Goal: Contribute content: Contribute content

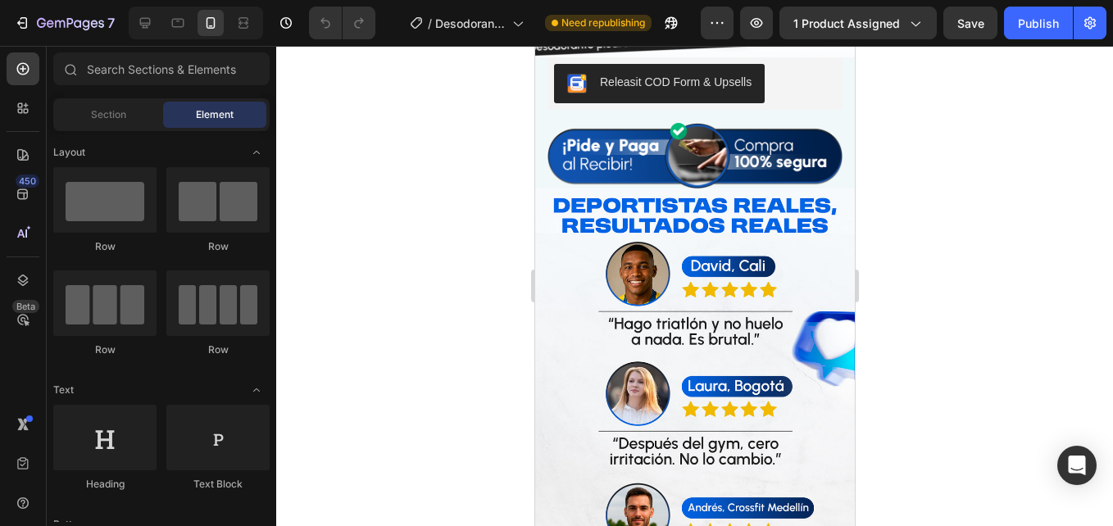
scroll to position [2950, 0]
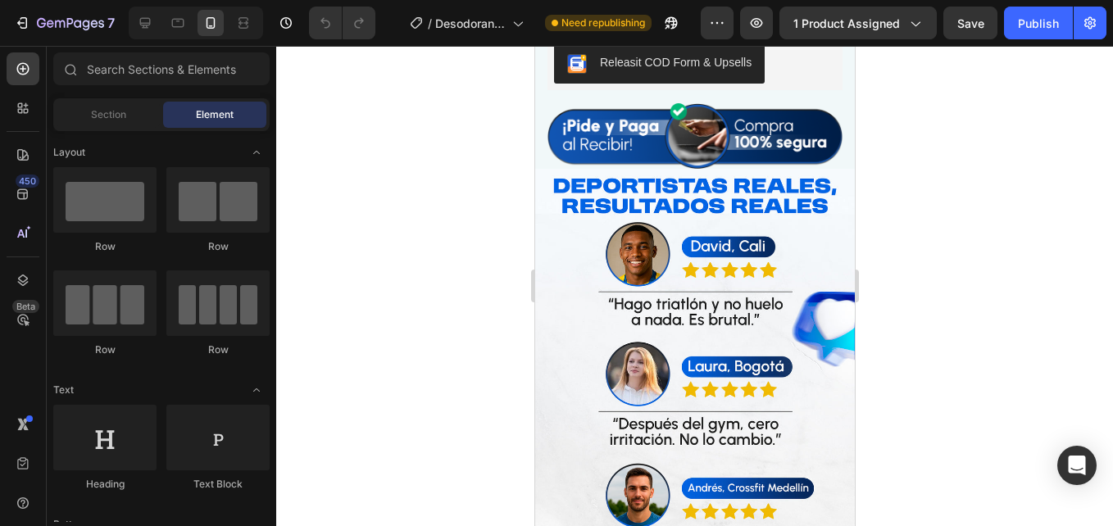
click at [692, 377] on img at bounding box center [694, 493] width 320 height 648
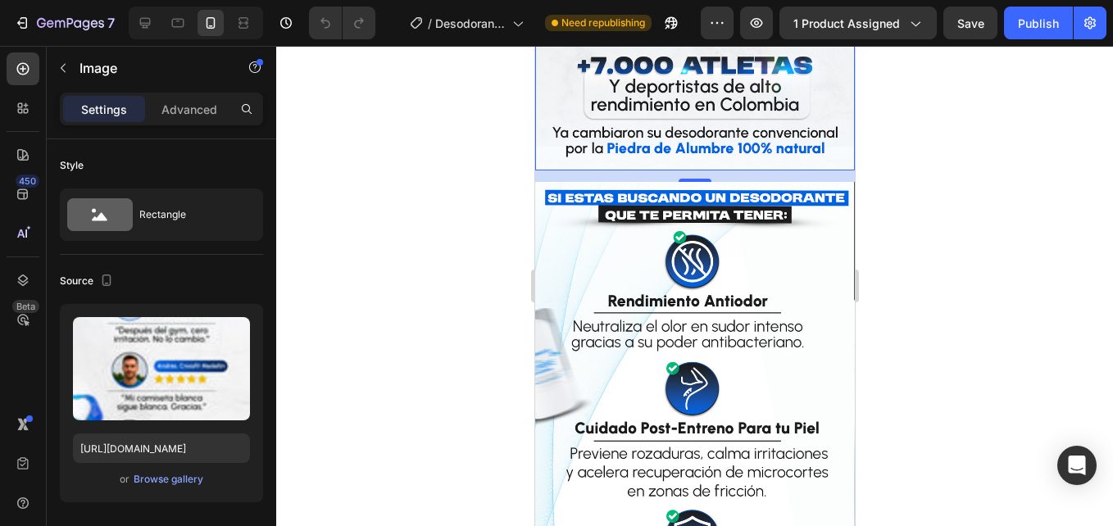
scroll to position [3442, 0]
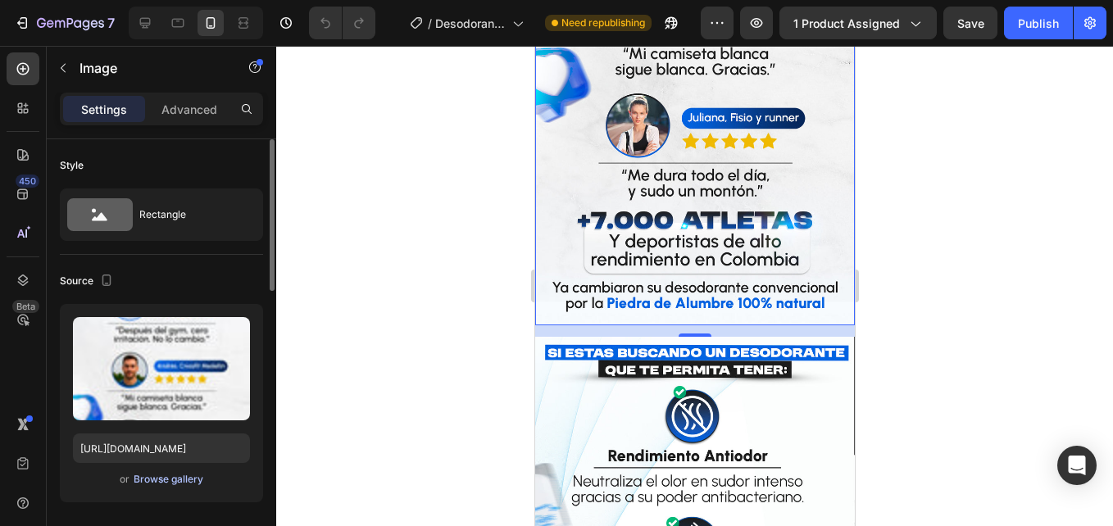
click at [182, 487] on button "Browse gallery" at bounding box center [168, 479] width 71 height 16
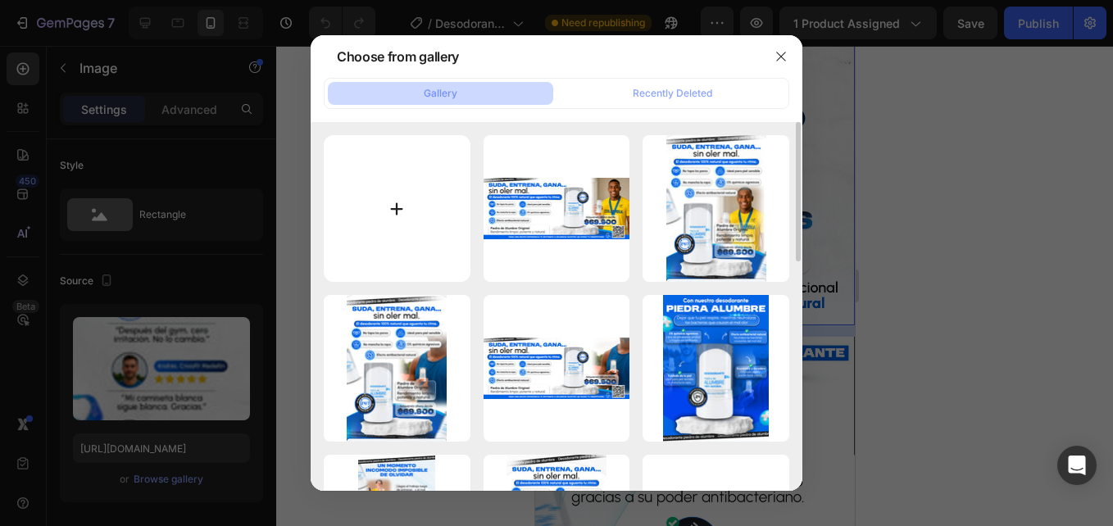
click at [399, 199] on input "file" at bounding box center [397, 208] width 147 height 147
type input "C:\fakepath\6.jpg"
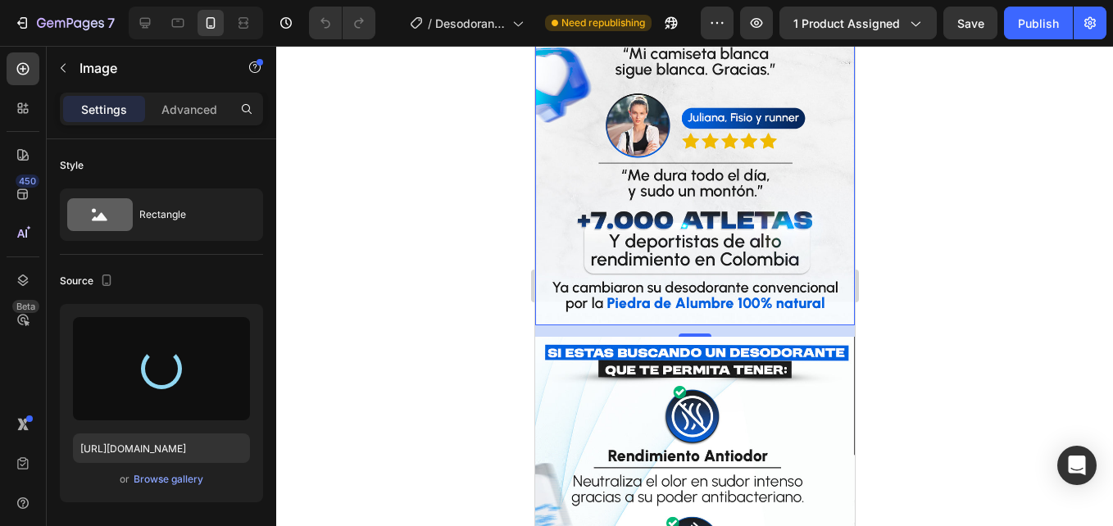
type input "[URL][DOMAIN_NAME]"
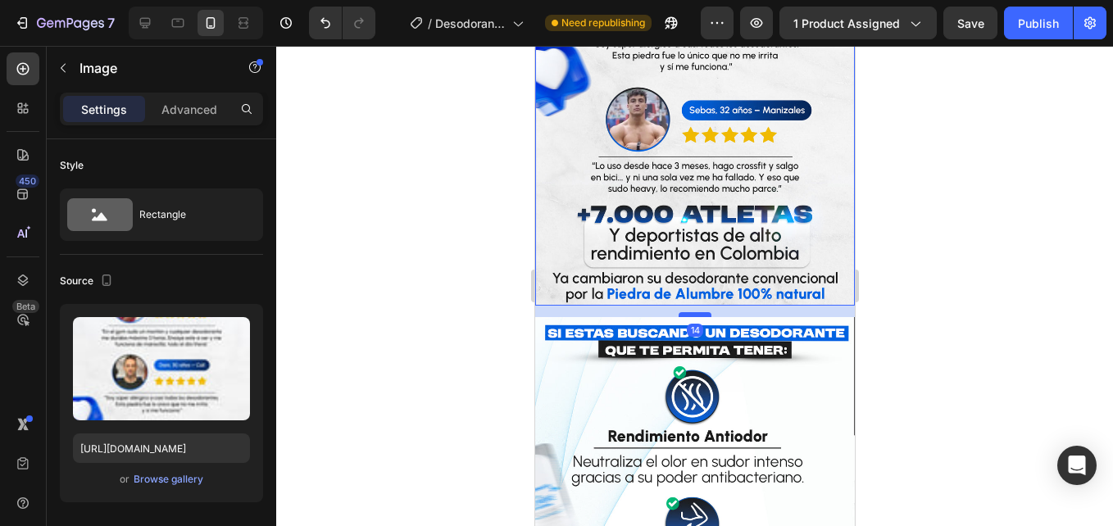
click at [687, 312] on div at bounding box center [694, 314] width 33 height 5
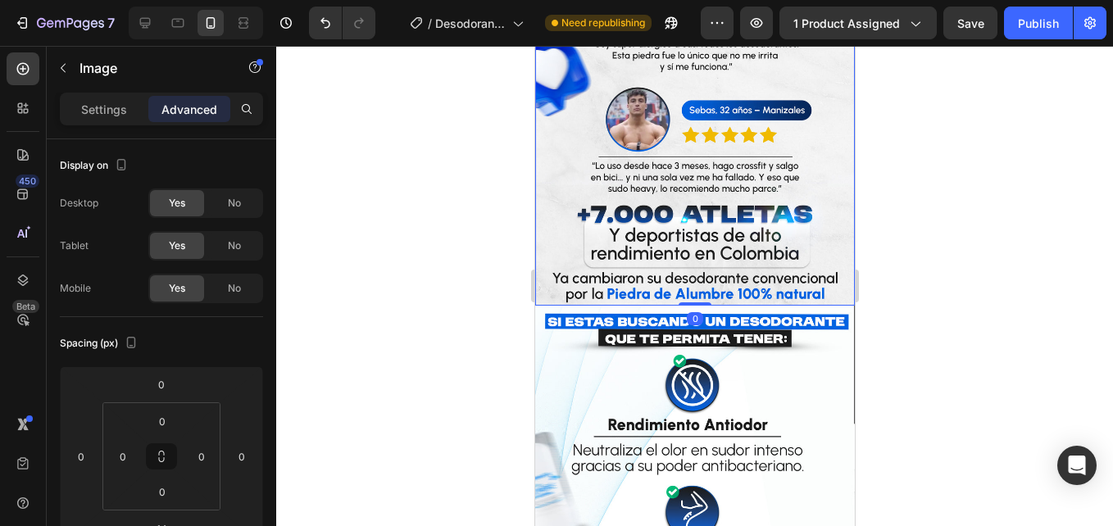
drag, startPoint x: 691, startPoint y: 289, endPoint x: 699, endPoint y: 263, distance: 27.5
type input "0"
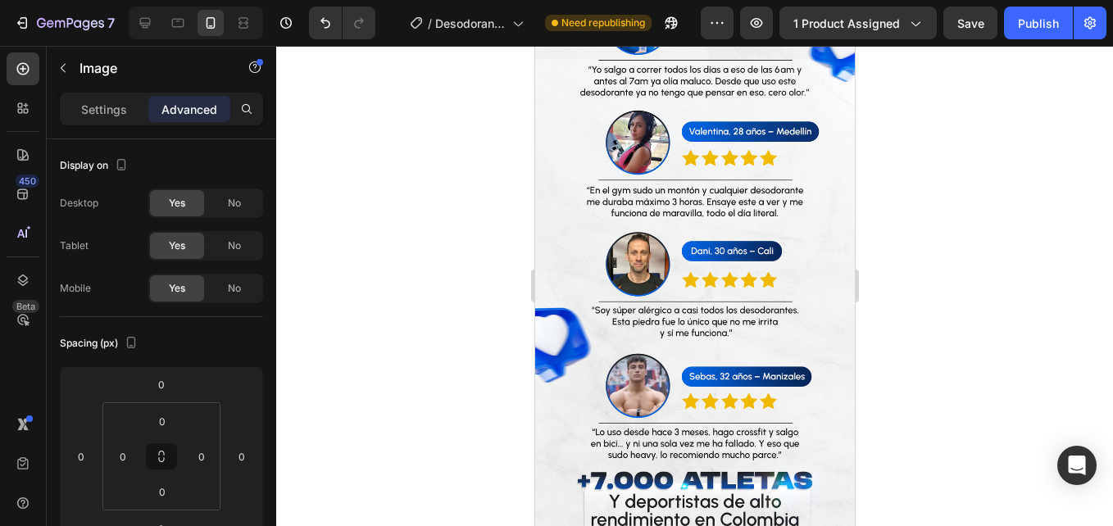
scroll to position [556, 0]
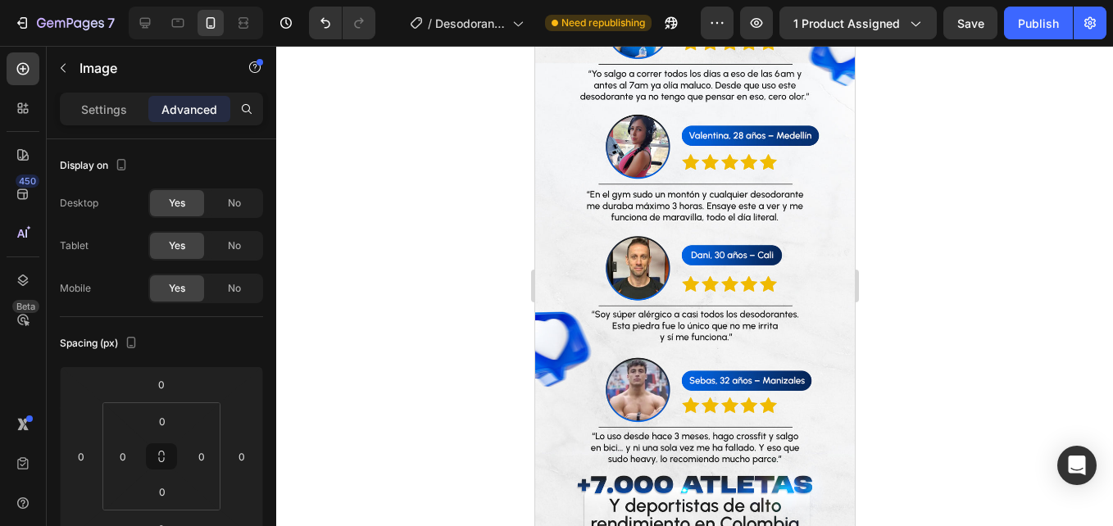
click at [601, 306] on img at bounding box center [694, 262] width 320 height 629
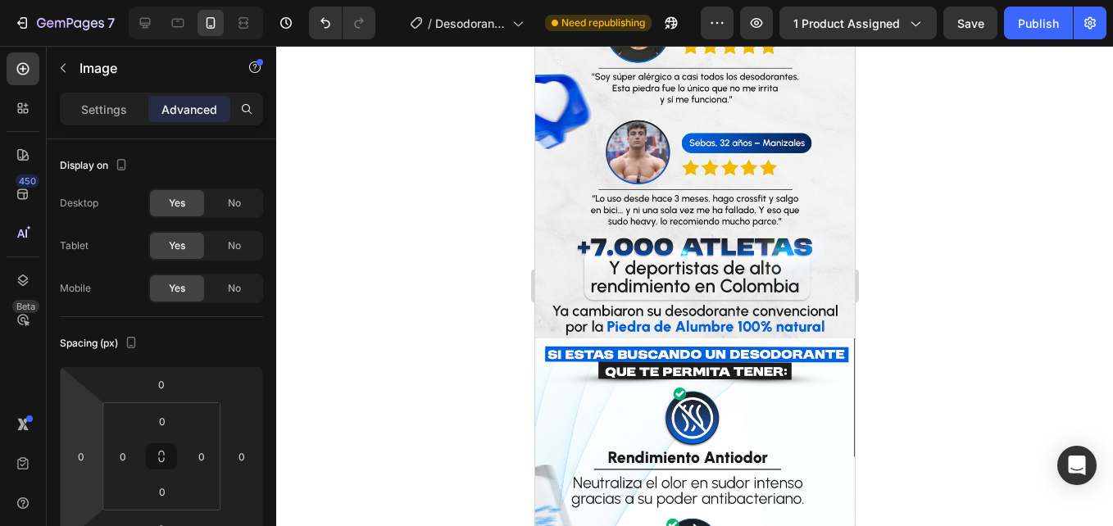
scroll to position [802, 0]
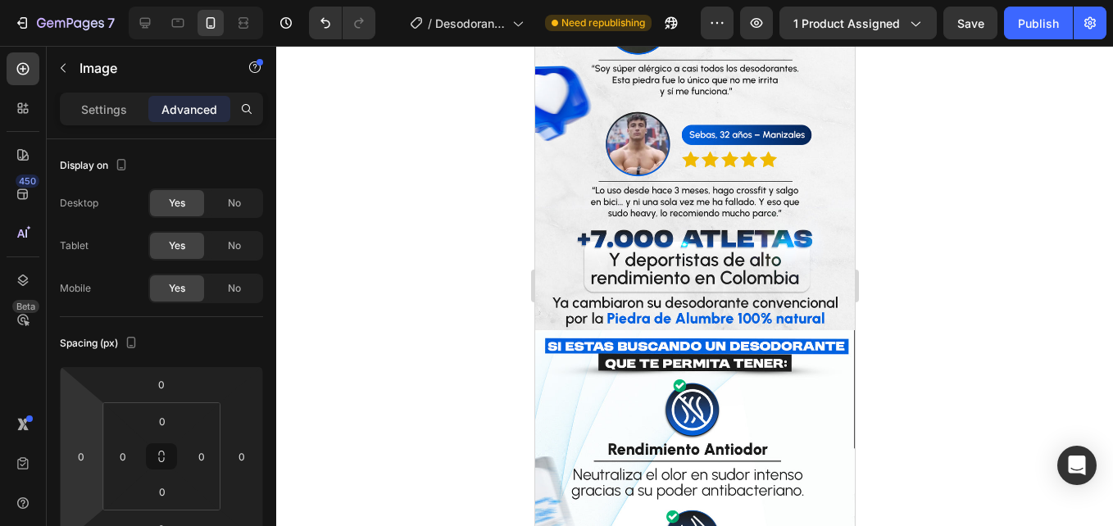
click at [749, 107] on img at bounding box center [694, 16] width 320 height 629
click at [413, 284] on div at bounding box center [694, 286] width 837 height 480
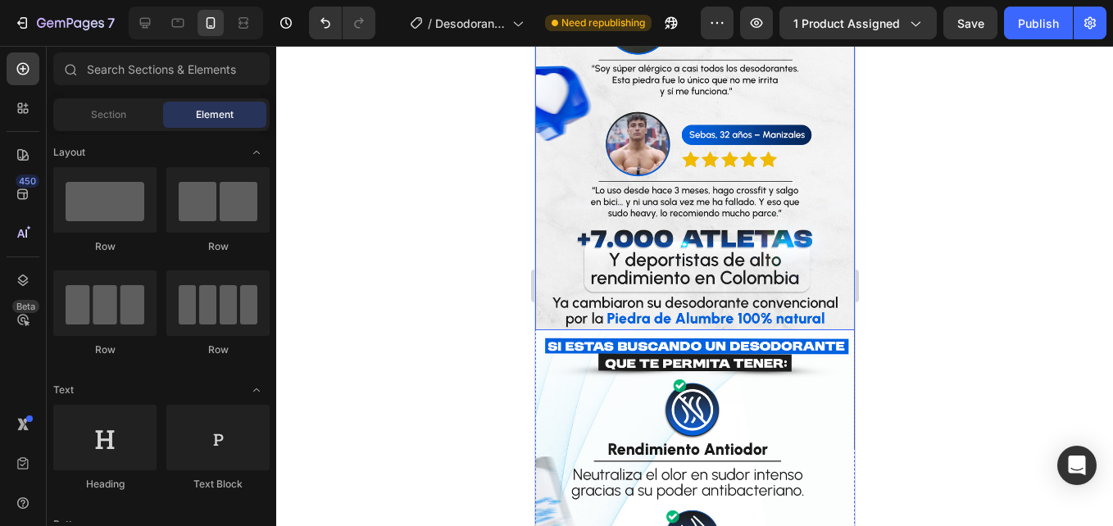
click at [647, 170] on img at bounding box center [694, 16] width 320 height 629
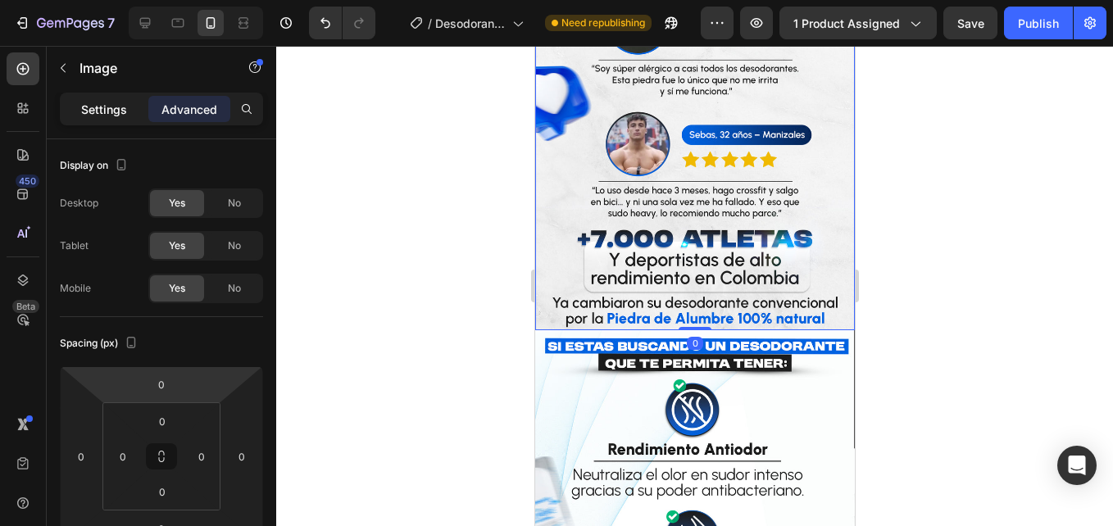
click at [118, 104] on p "Settings" at bounding box center [104, 109] width 46 height 17
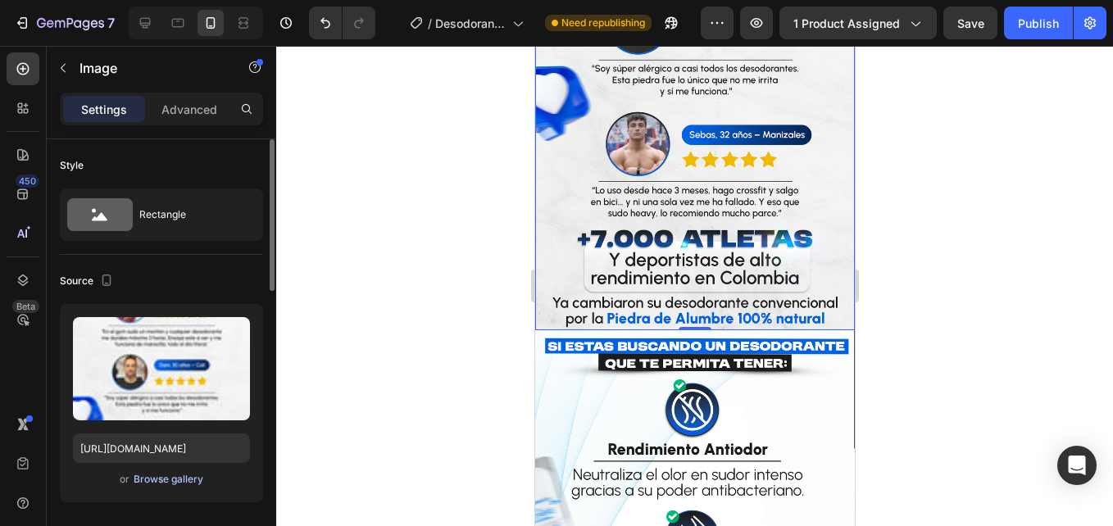
click at [167, 477] on div "Browse gallery" at bounding box center [169, 479] width 70 height 15
click at [185, 474] on div "Browse gallery" at bounding box center [169, 479] width 70 height 15
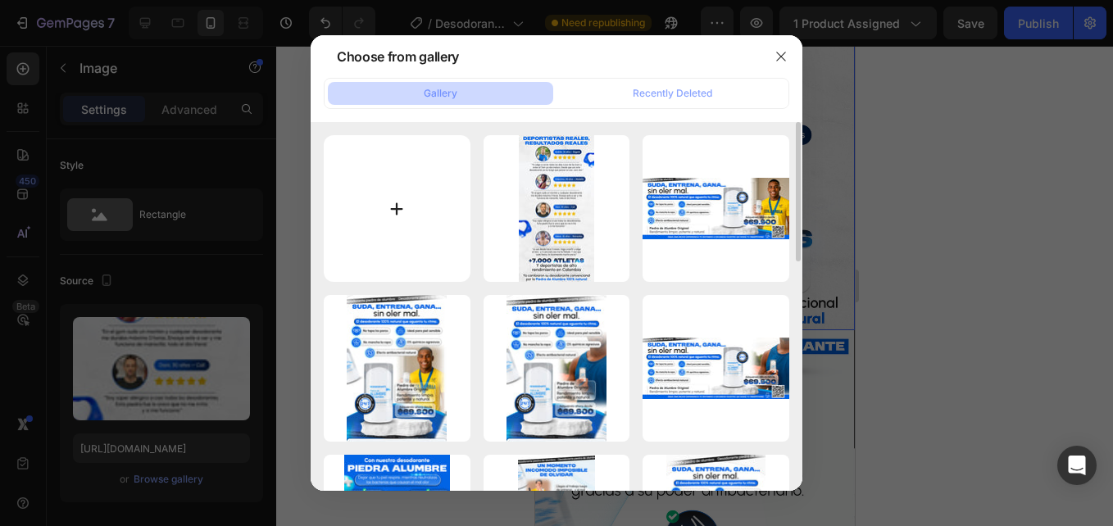
click at [412, 192] on input "file" at bounding box center [397, 208] width 147 height 147
type input "C:\fakepath\6.jpg"
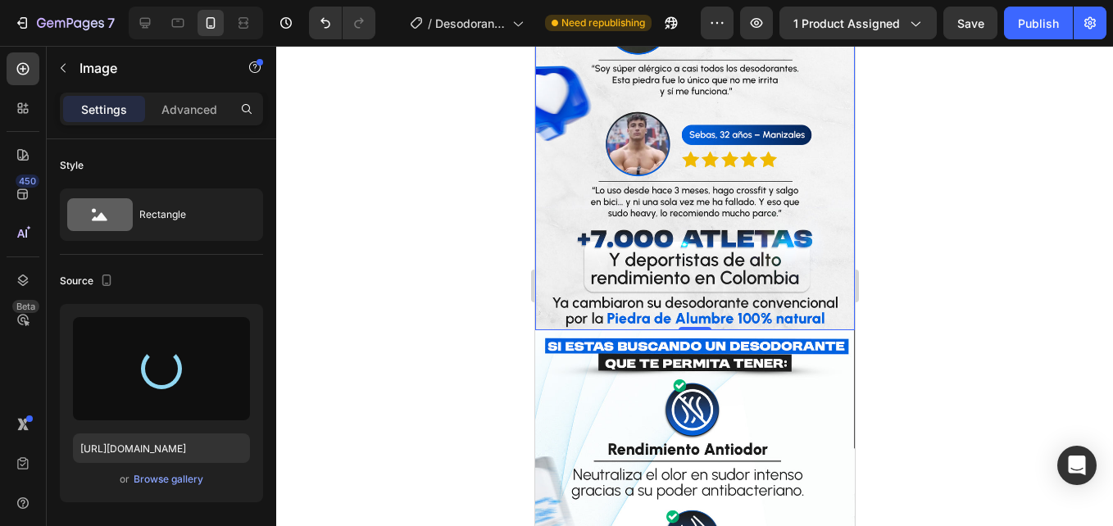
type input "[URL][DOMAIN_NAME]"
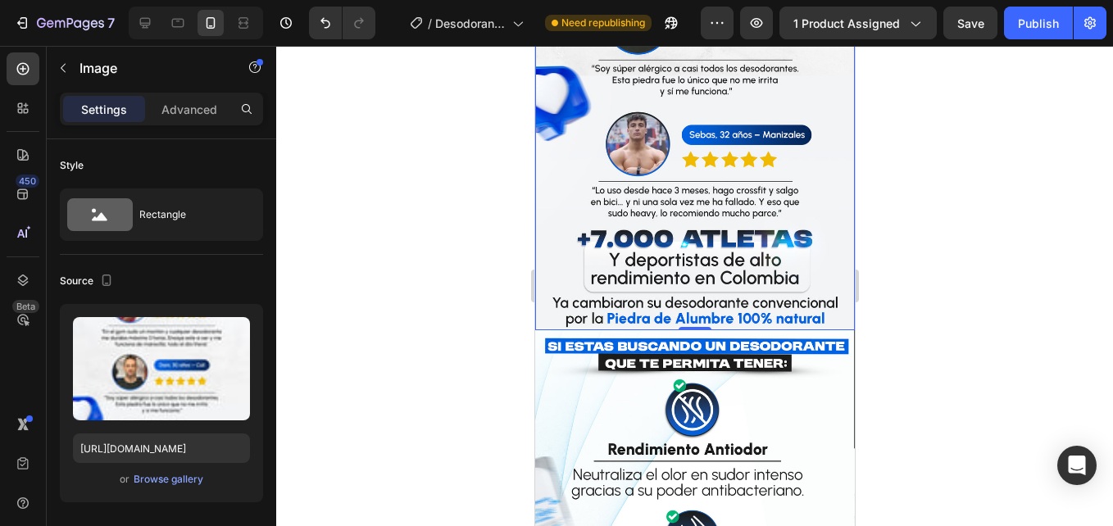
click at [996, 279] on div at bounding box center [694, 286] width 837 height 480
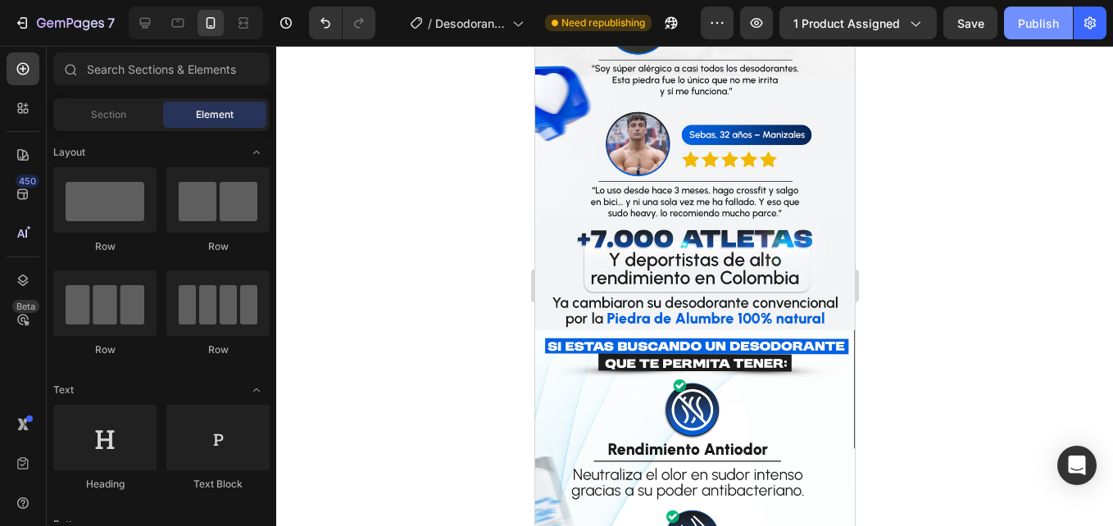
click at [1055, 16] on div "Publish" at bounding box center [1038, 23] width 41 height 17
click at [1055, 16] on button "Publish" at bounding box center [1038, 23] width 69 height 33
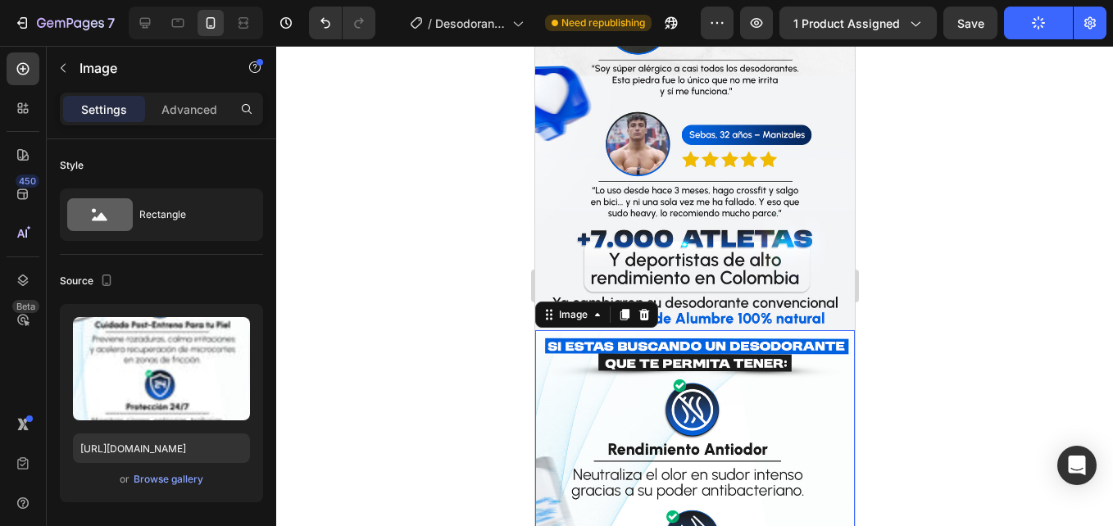
click at [368, 222] on div at bounding box center [694, 286] width 837 height 480
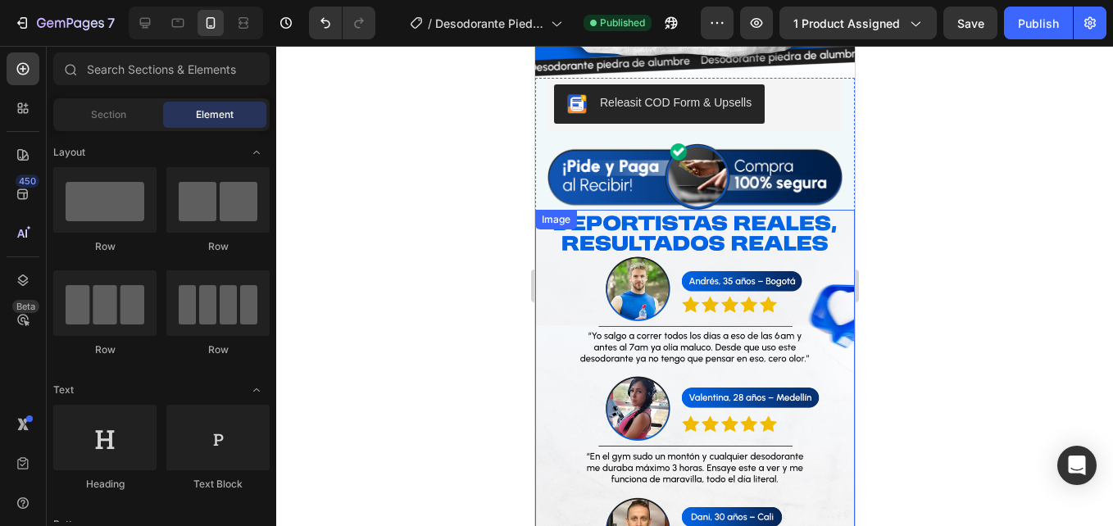
scroll to position [556, 0]
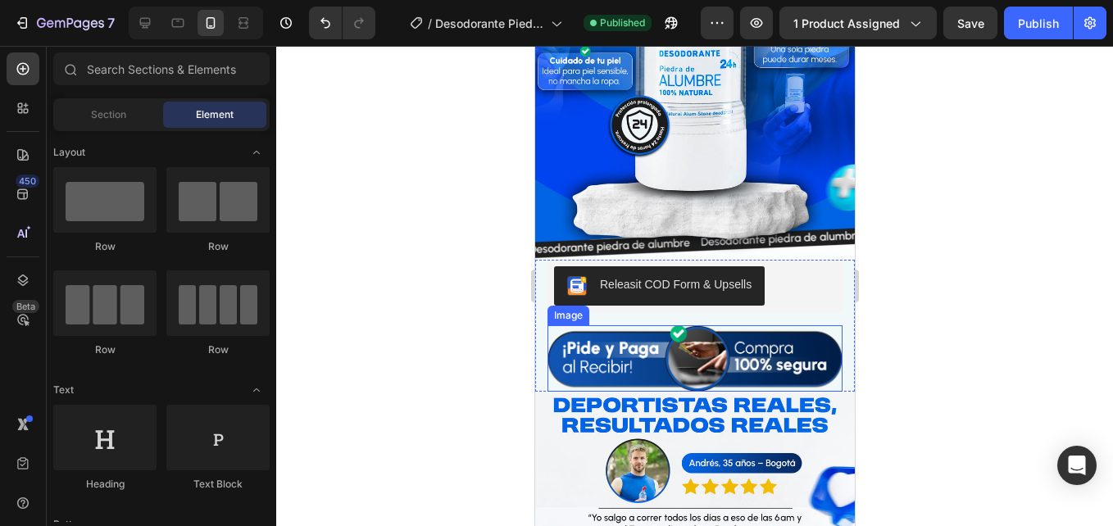
click at [625, 343] on img at bounding box center [694, 358] width 295 height 66
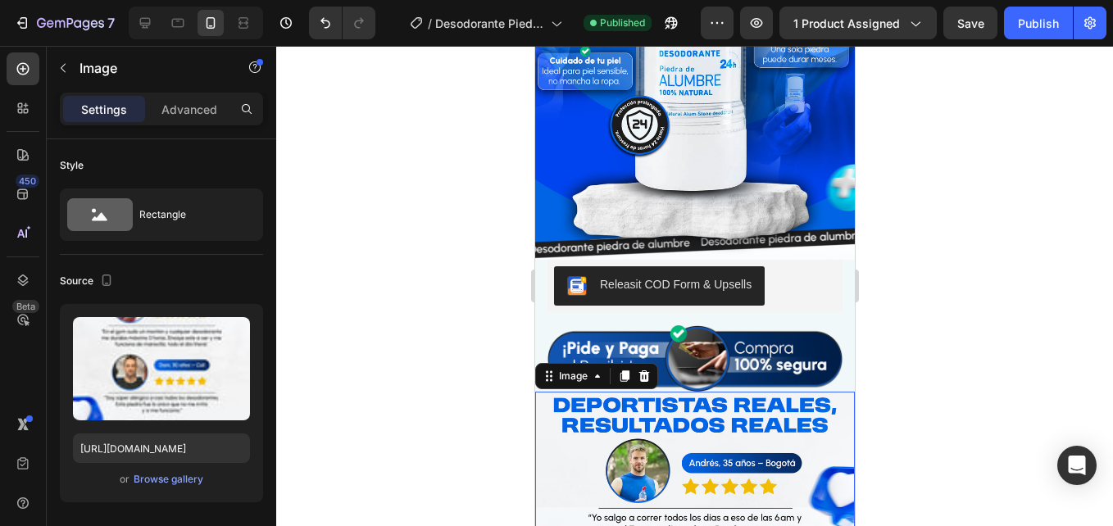
click at [175, 477] on div "Browse gallery" at bounding box center [169, 479] width 70 height 15
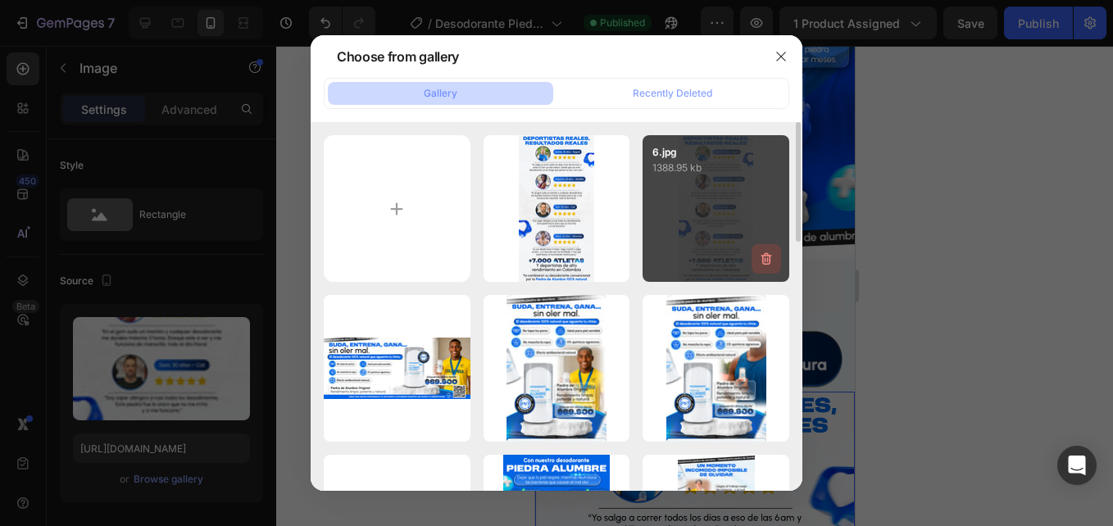
click at [765, 253] on icon "button" at bounding box center [766, 259] width 16 height 16
click at [765, 253] on button "Delete" at bounding box center [756, 262] width 45 height 20
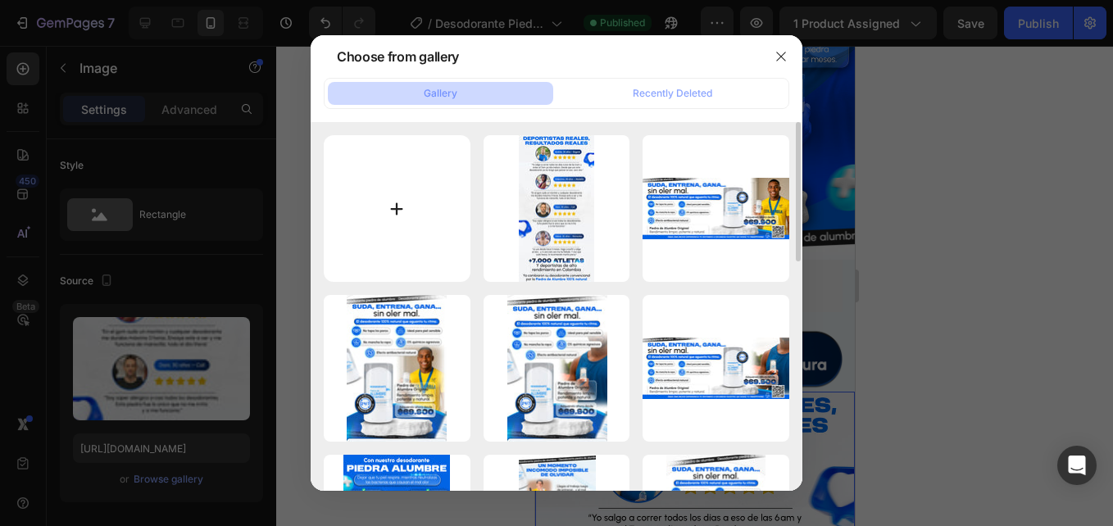
click at [439, 183] on input "file" at bounding box center [397, 208] width 147 height 147
type input "C:\fakepath\6.jpg"
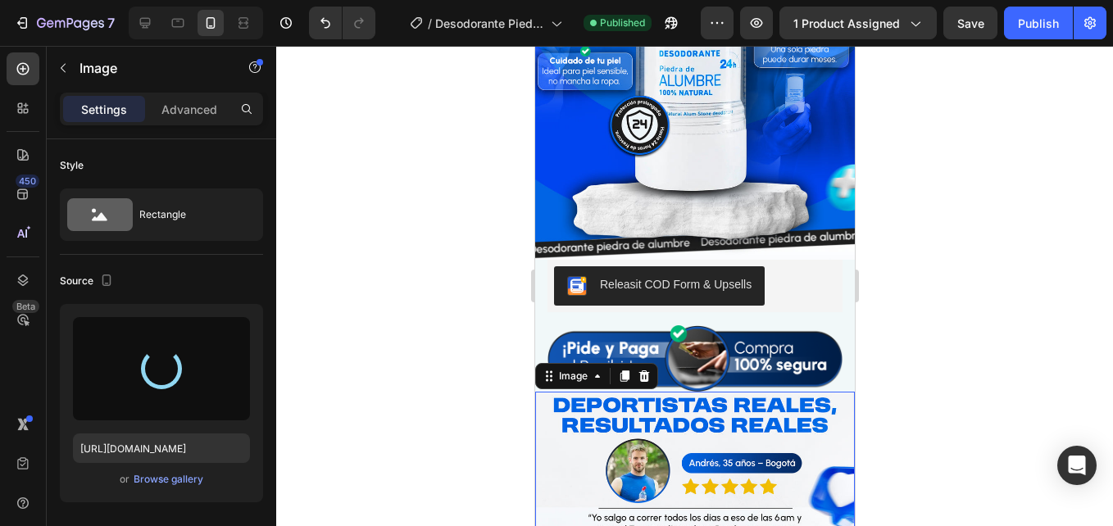
type input "[URL][DOMAIN_NAME]"
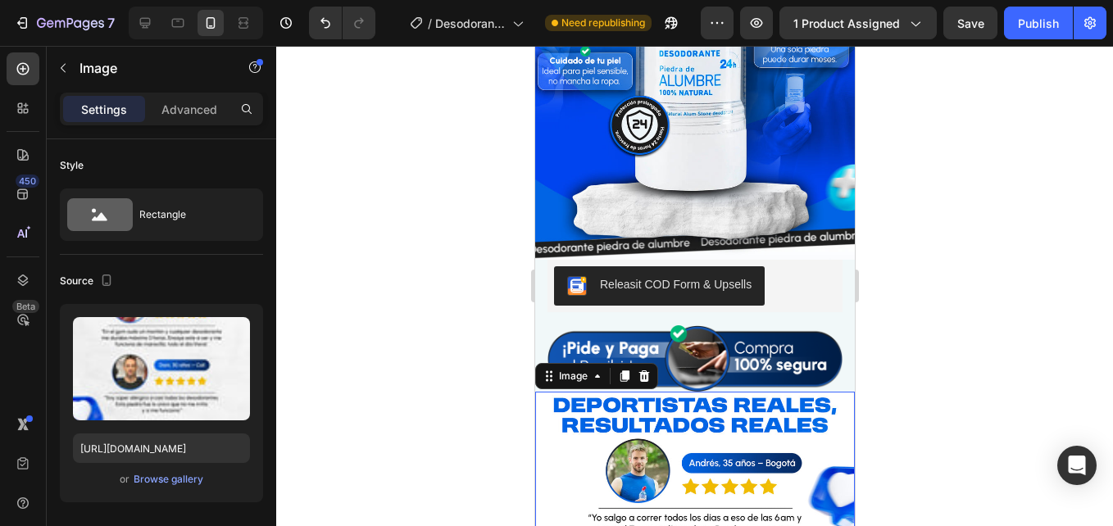
click at [998, 407] on div at bounding box center [694, 286] width 837 height 480
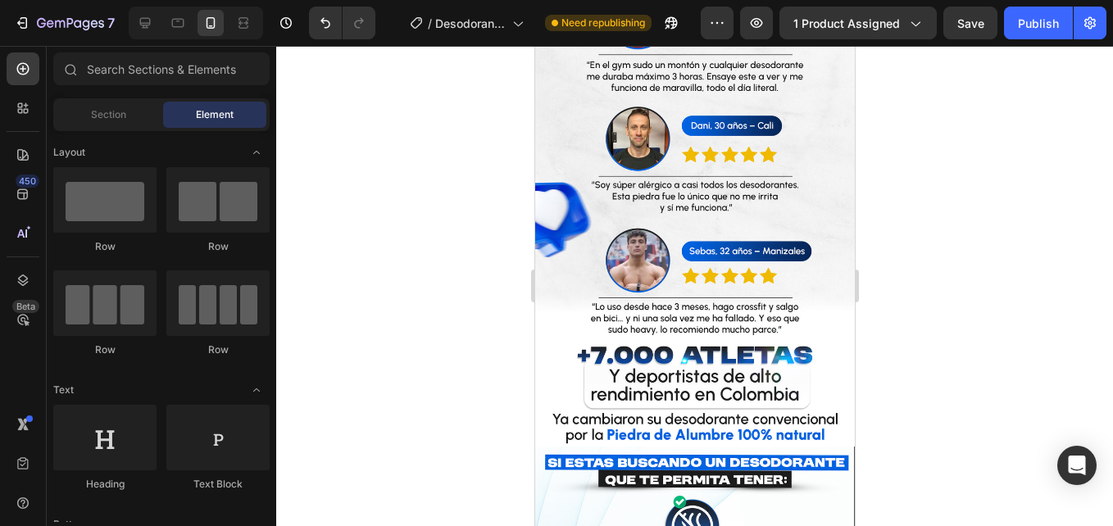
scroll to position [1130, 0]
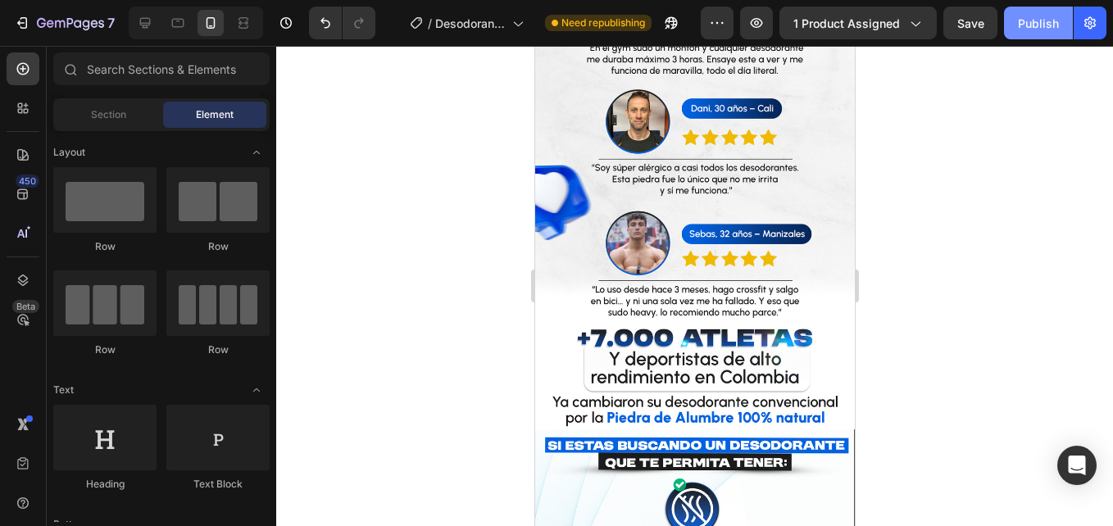
click at [1045, 20] on div "Publish" at bounding box center [1038, 23] width 41 height 17
